Goal: Find specific page/section: Find specific page/section

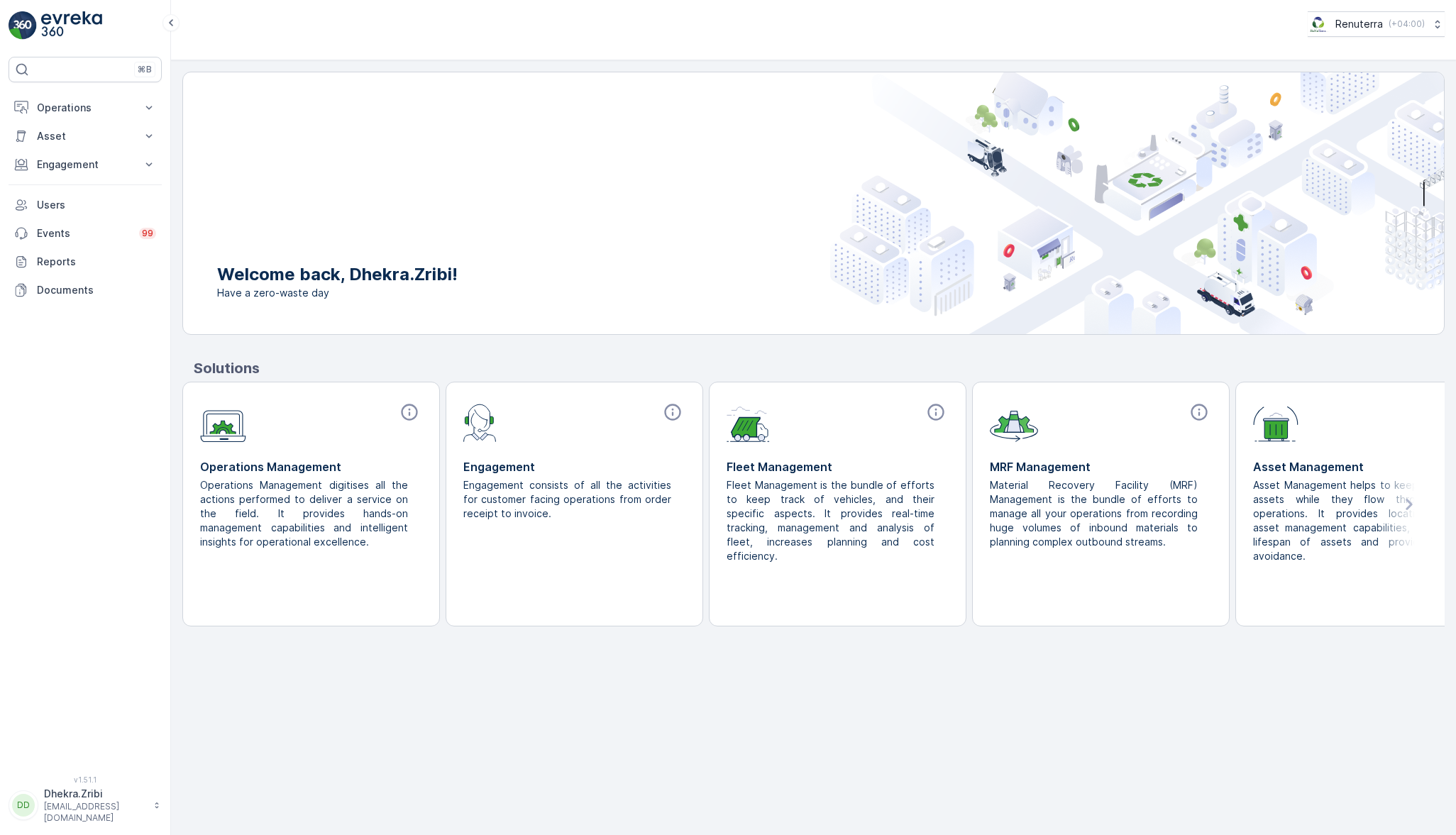
click at [98, 112] on p "Operations" at bounding box center [85, 108] width 97 height 15
click at [86, 147] on link "Planning" at bounding box center [96, 151] width 132 height 20
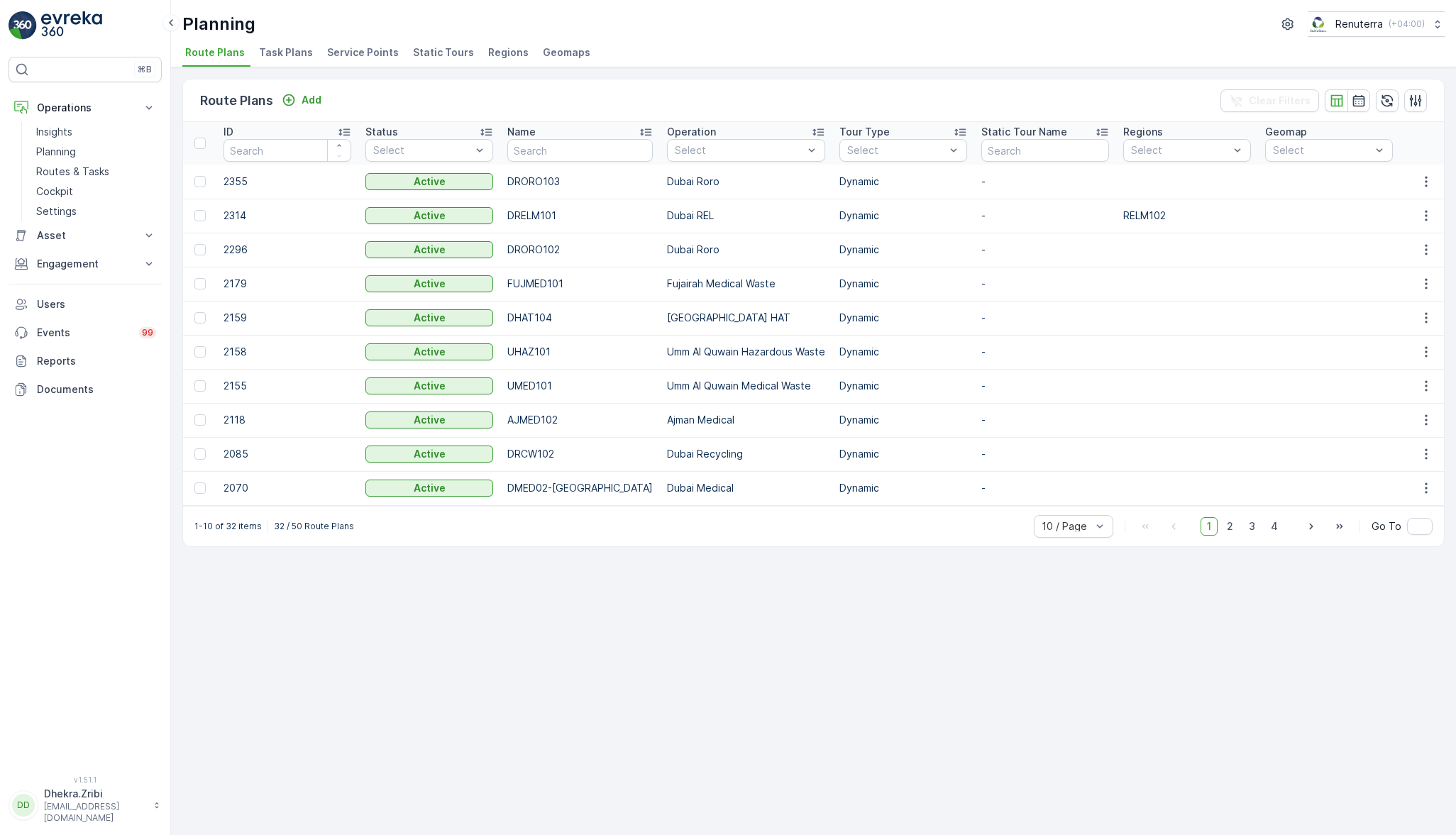
click at [53, 122] on link "Insights" at bounding box center [96, 132] width 132 height 20
